Goal: Navigation & Orientation: Find specific page/section

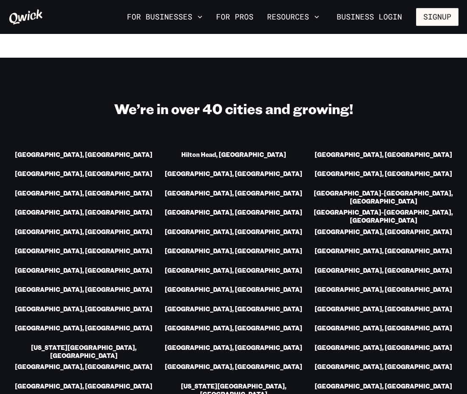
scroll to position [1138, 0]
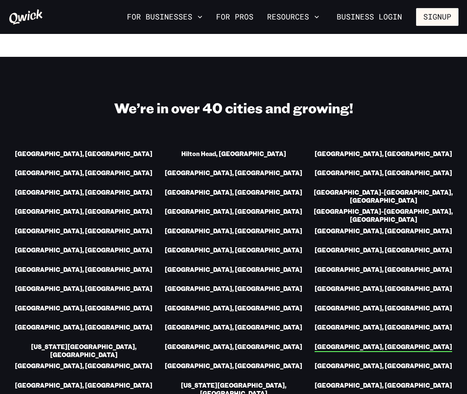
click at [390, 343] on link "[GEOGRAPHIC_DATA], [GEOGRAPHIC_DATA]" at bounding box center [382, 347] width 137 height 9
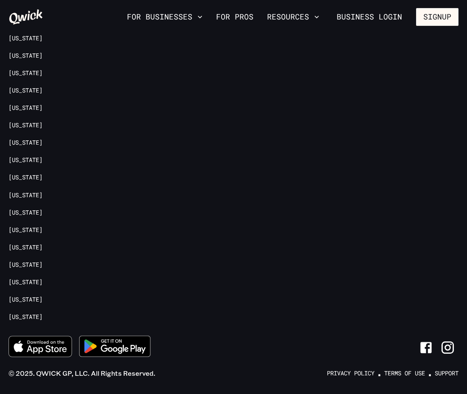
scroll to position [1755, 0]
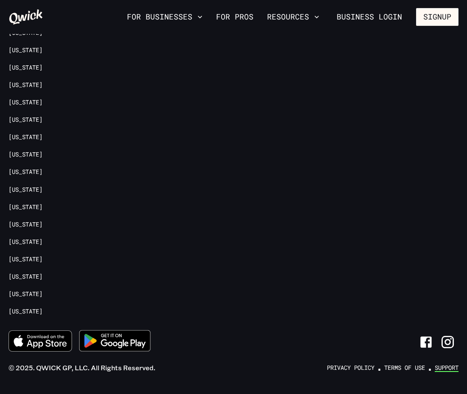
click at [442, 364] on link "Support" at bounding box center [446, 368] width 24 height 8
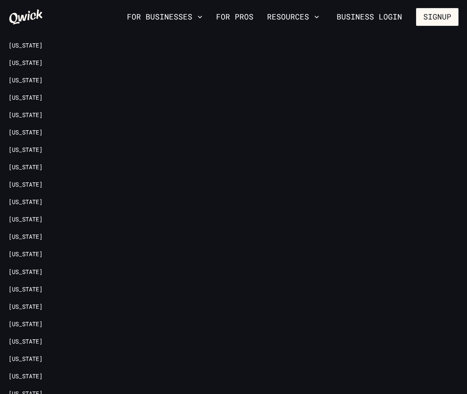
scroll to position [1651, 0]
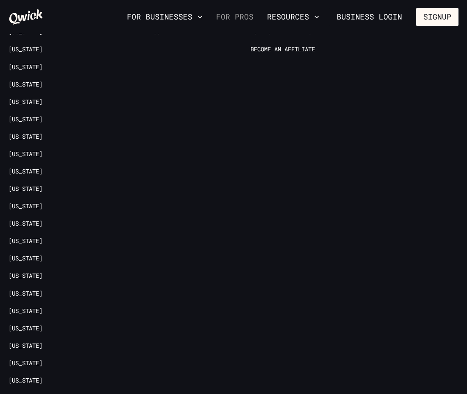
click at [224, 17] on link "For Pros" at bounding box center [234, 17] width 44 height 14
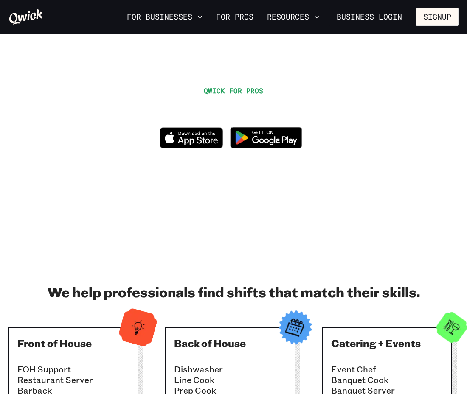
scroll to position [34, 0]
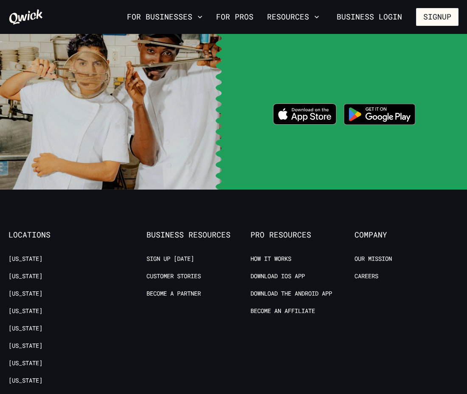
scroll to position [1138, 0]
